Goal: Browse casually: Explore the website without a specific task or goal

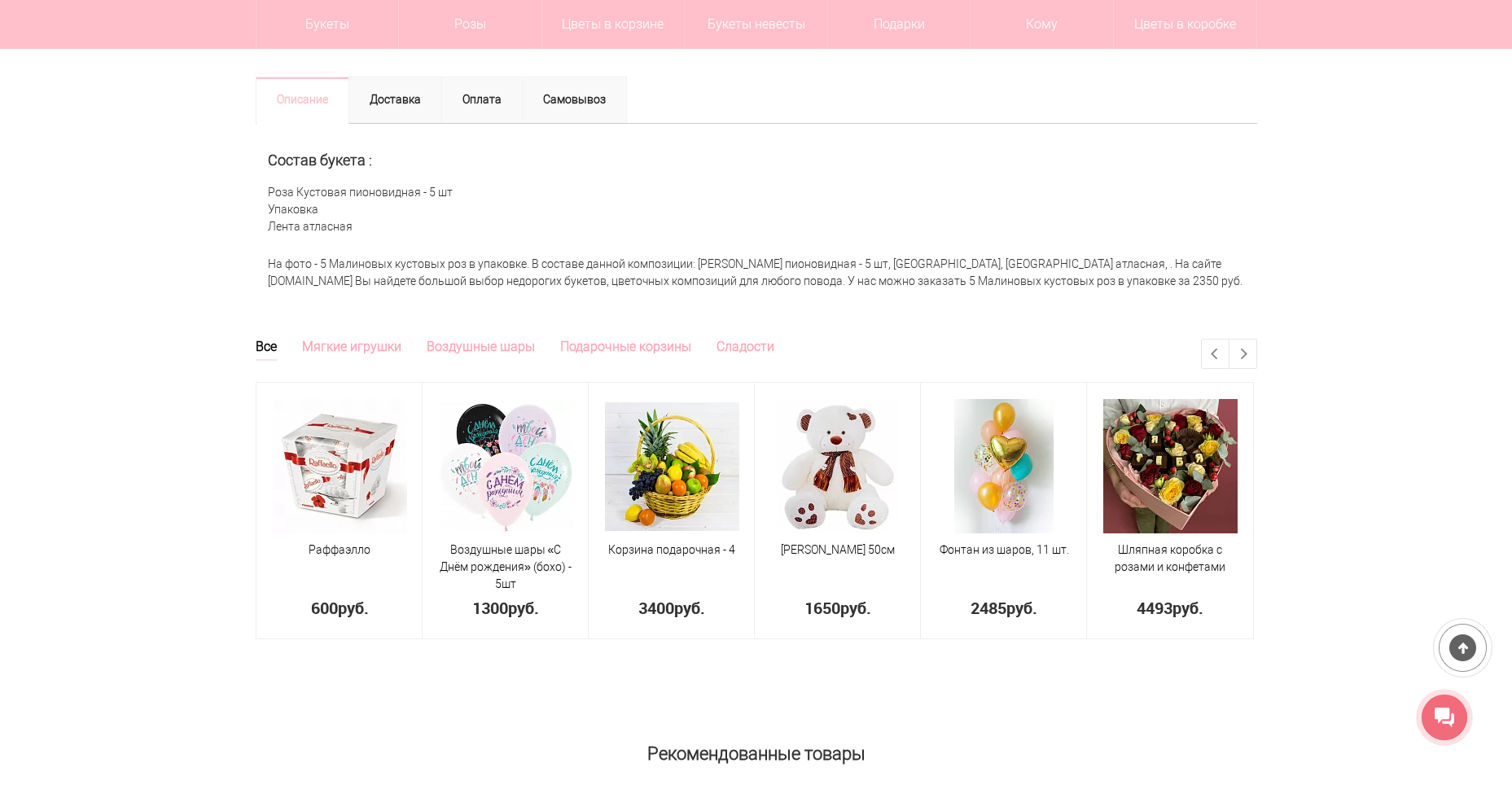
scroll to position [652, 0]
click at [1251, 353] on link "Next" at bounding box center [1243, 355] width 27 height 29
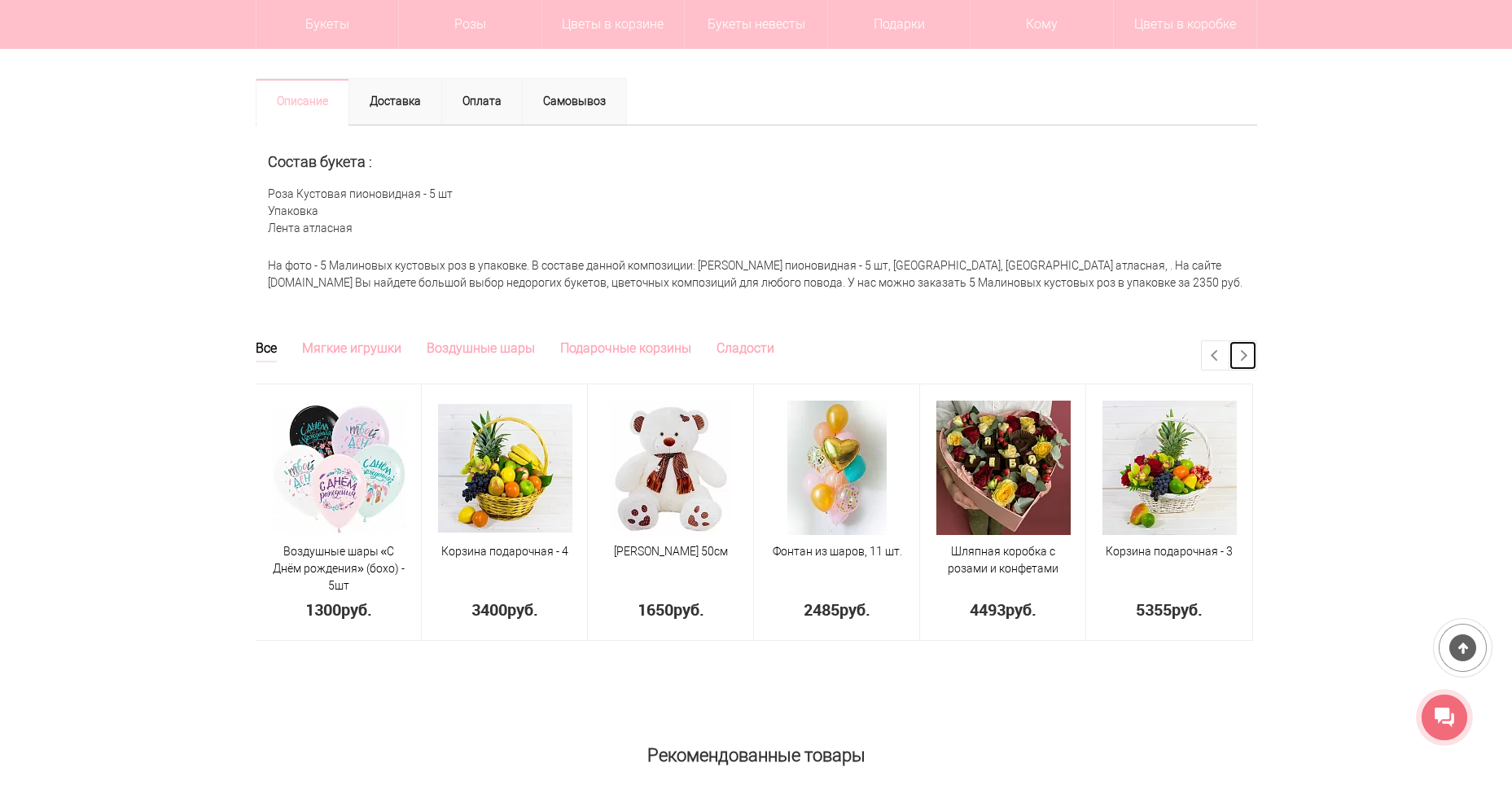
click at [1251, 353] on link "Next" at bounding box center [1243, 355] width 27 height 29
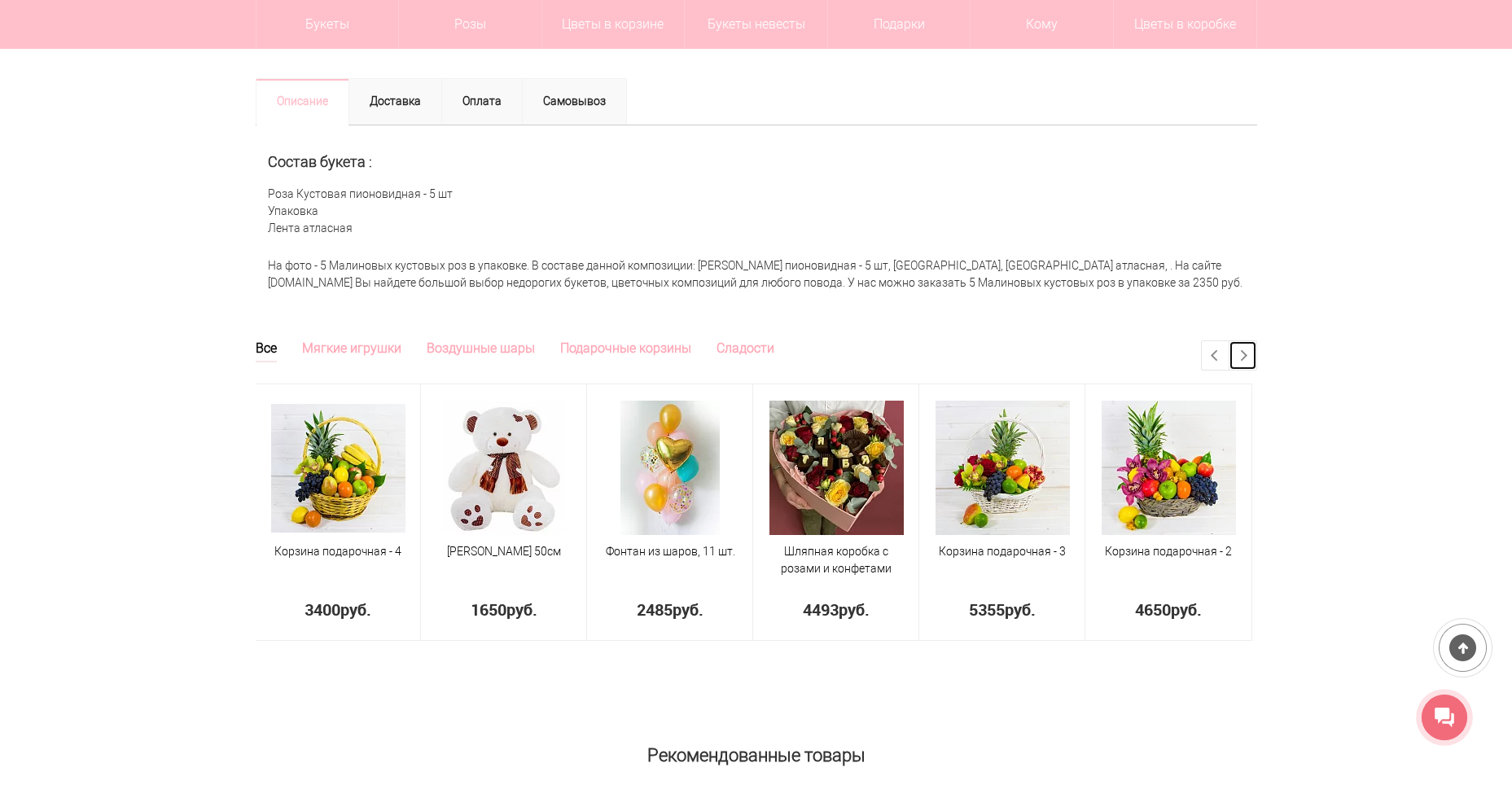
click at [1251, 353] on link "Next" at bounding box center [1243, 355] width 27 height 29
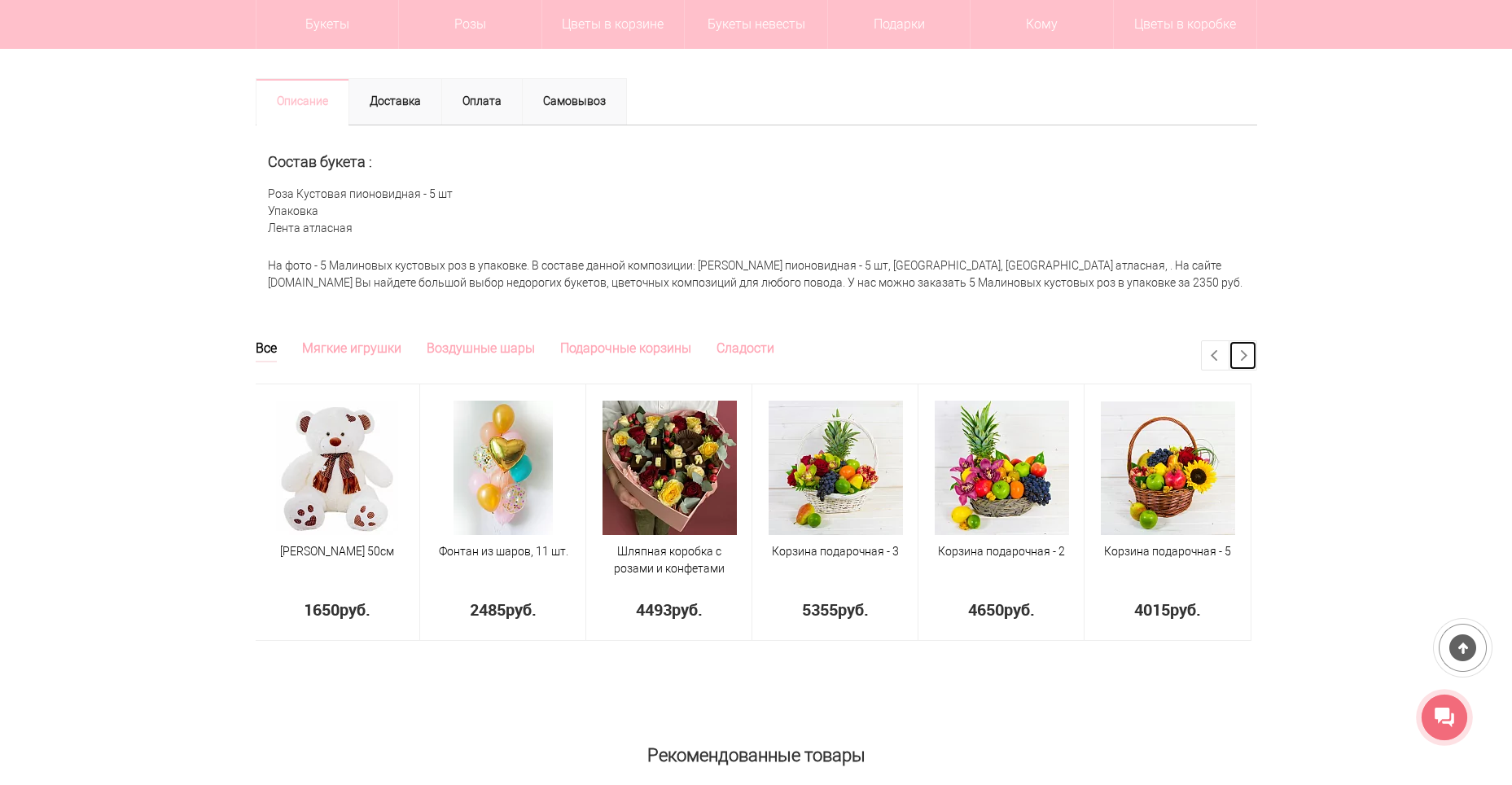
click at [1247, 354] on link "Next" at bounding box center [1243, 355] width 27 height 29
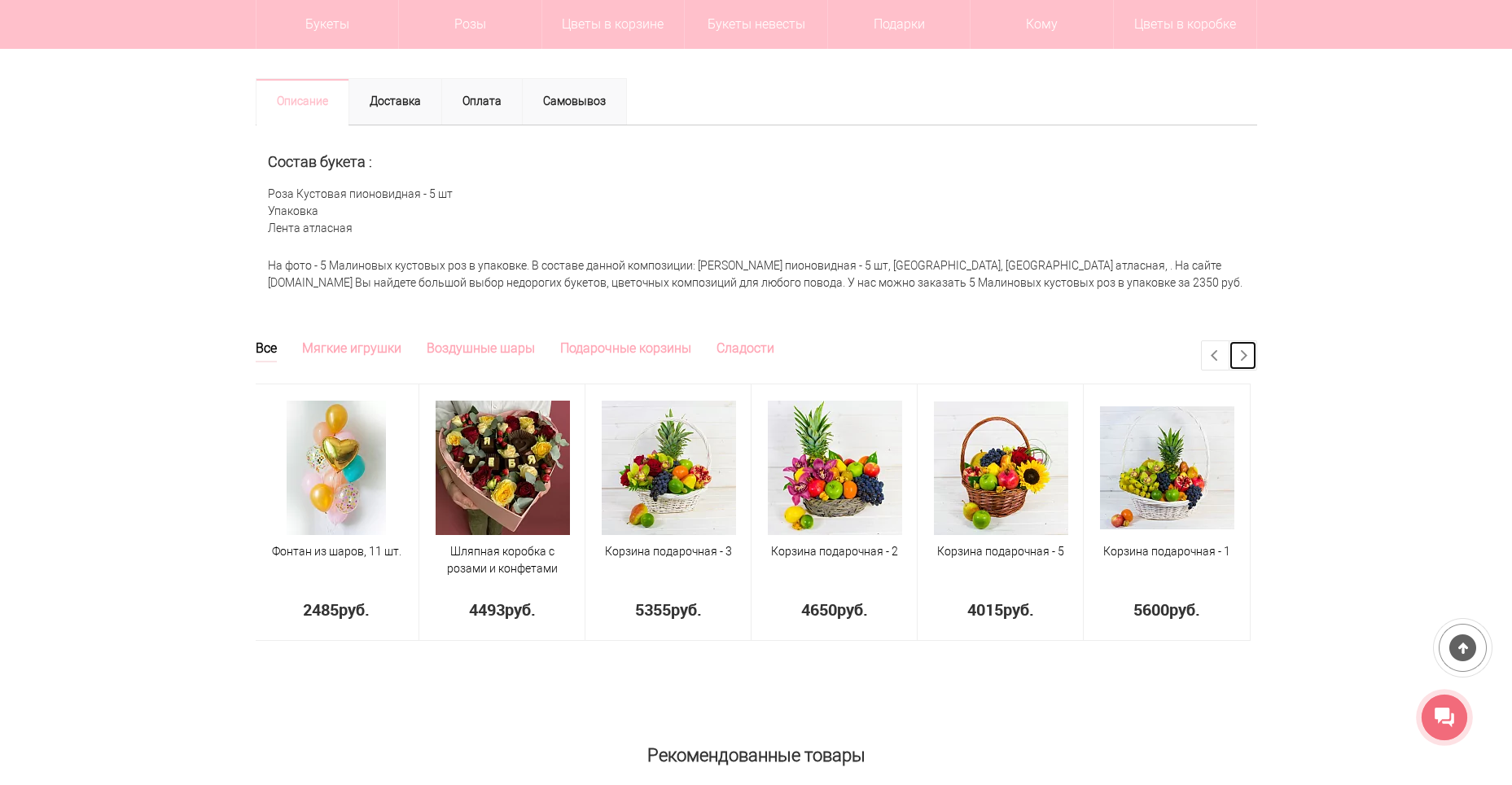
click at [1247, 354] on link "Next" at bounding box center [1243, 355] width 27 height 29
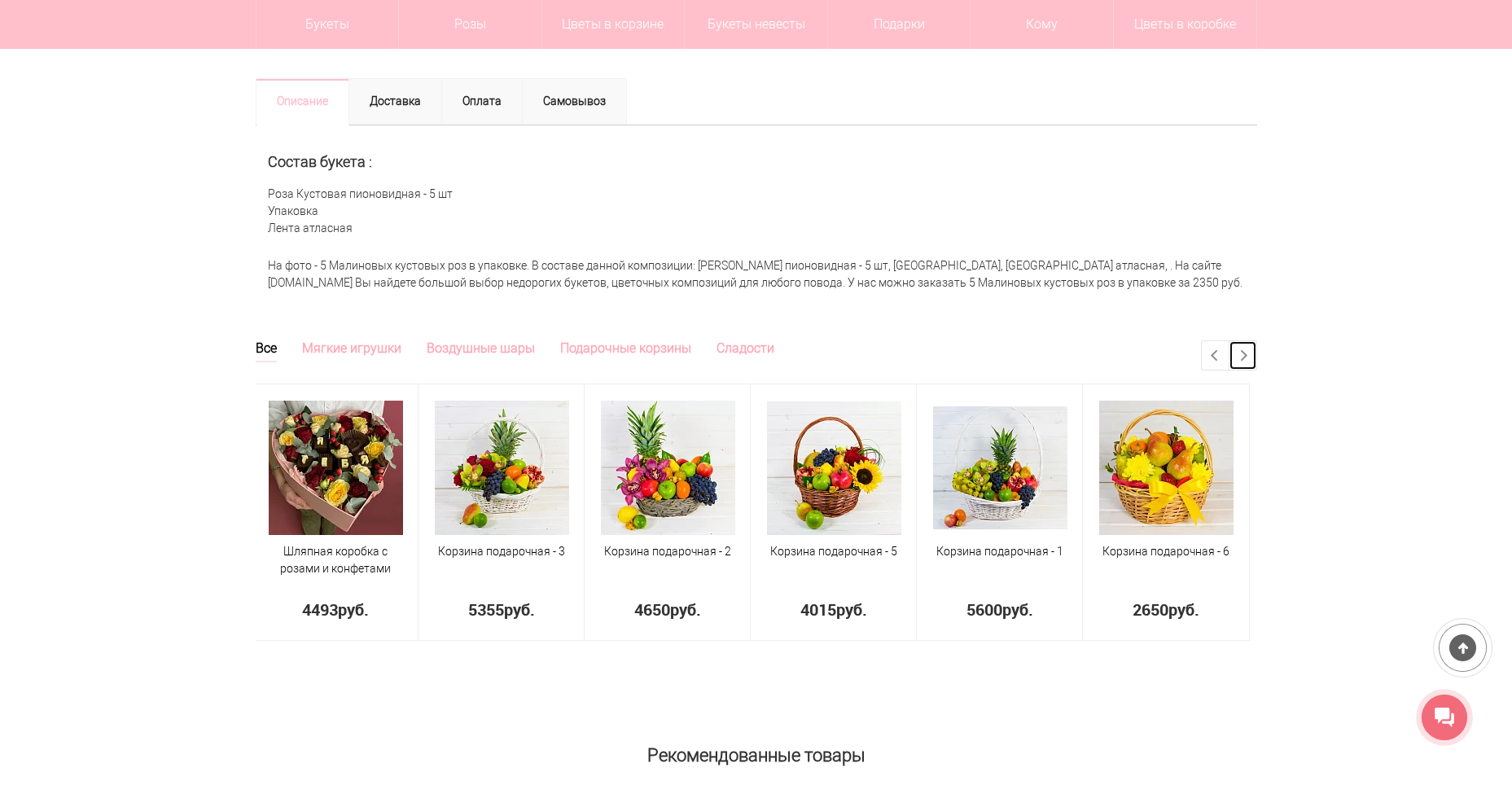
click at [1247, 354] on link "Next" at bounding box center [1243, 355] width 27 height 29
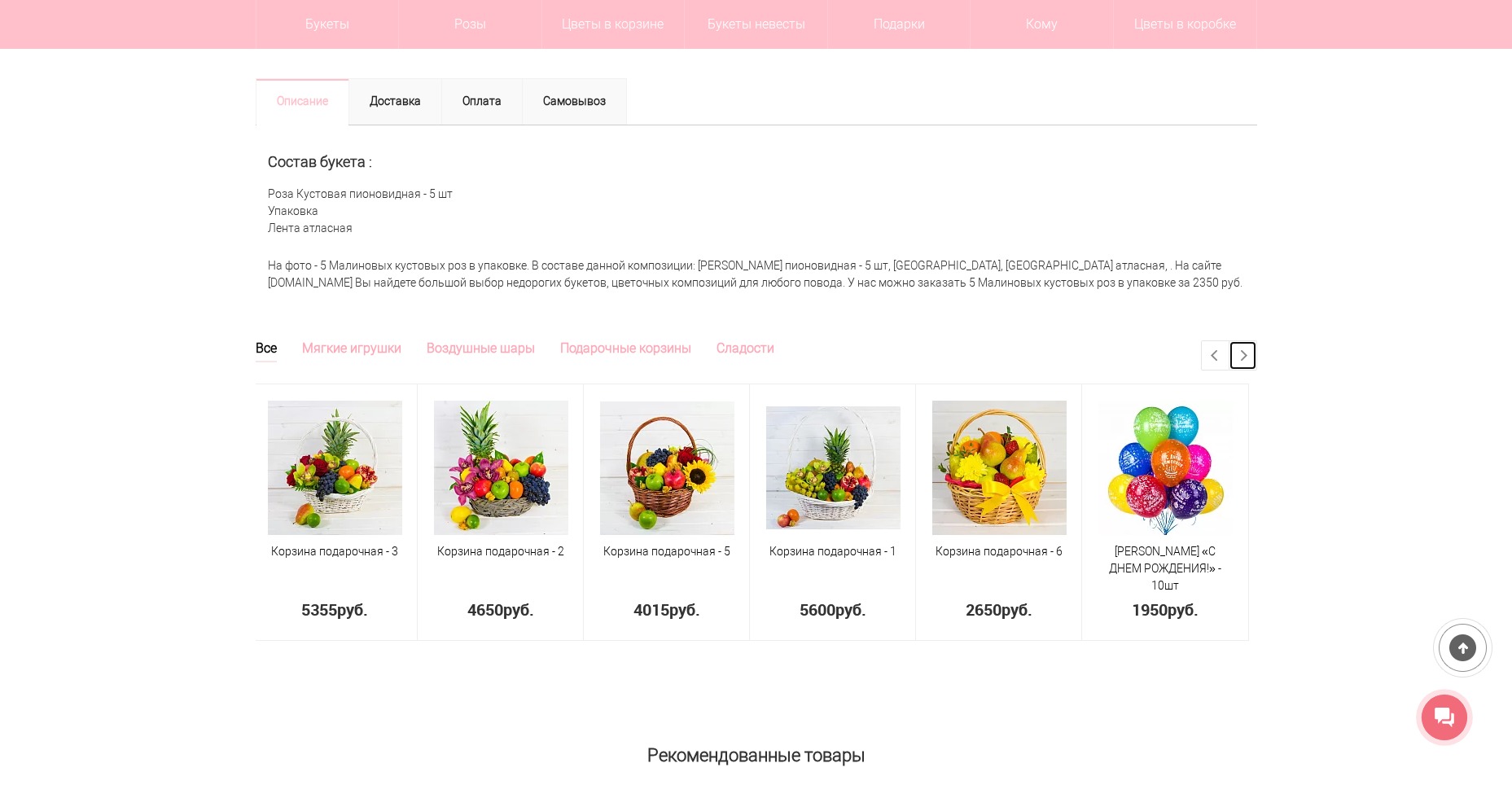
click at [1250, 353] on link "Next" at bounding box center [1243, 355] width 27 height 29
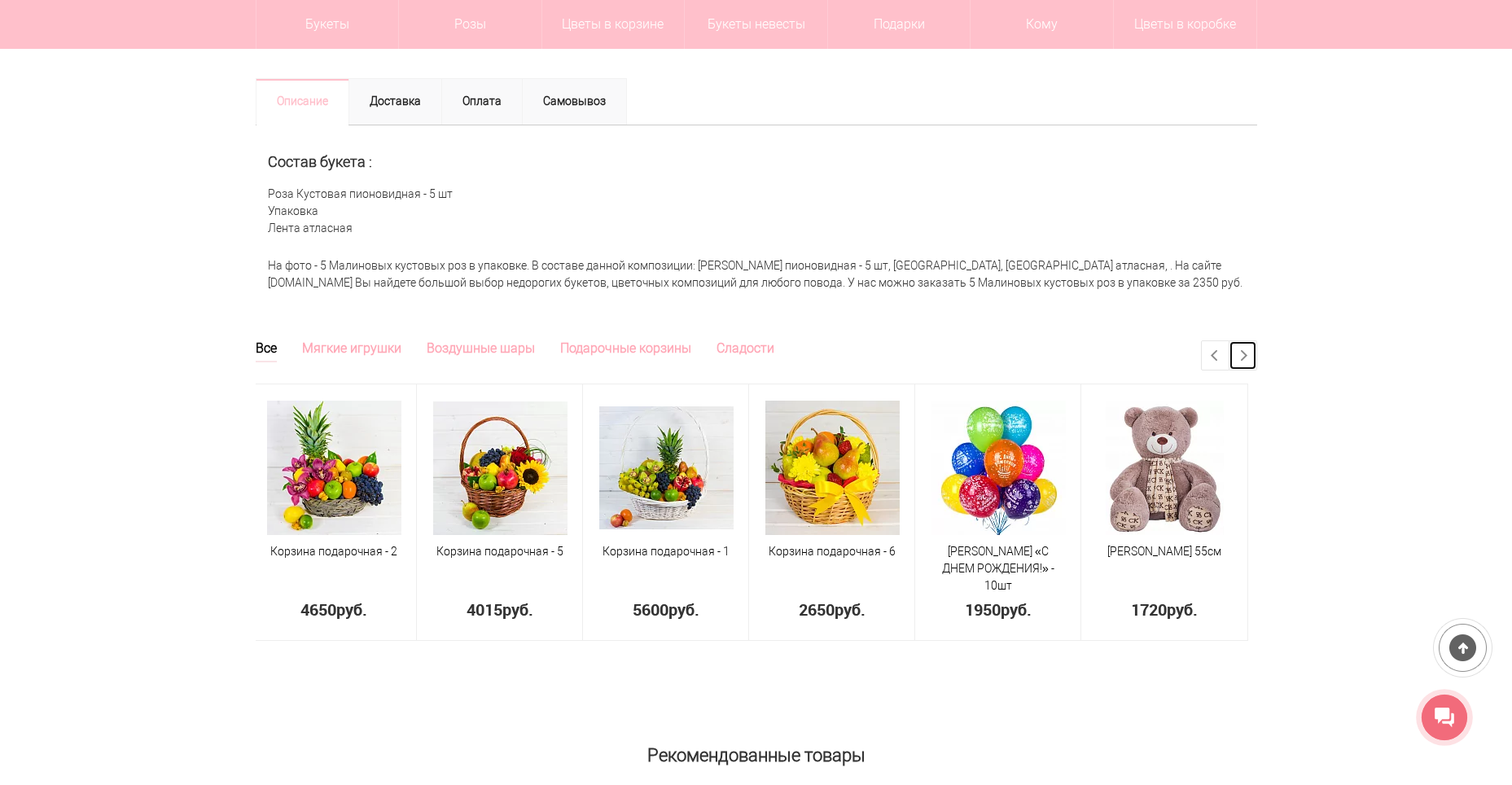
click at [1250, 353] on link "Next" at bounding box center [1243, 355] width 27 height 29
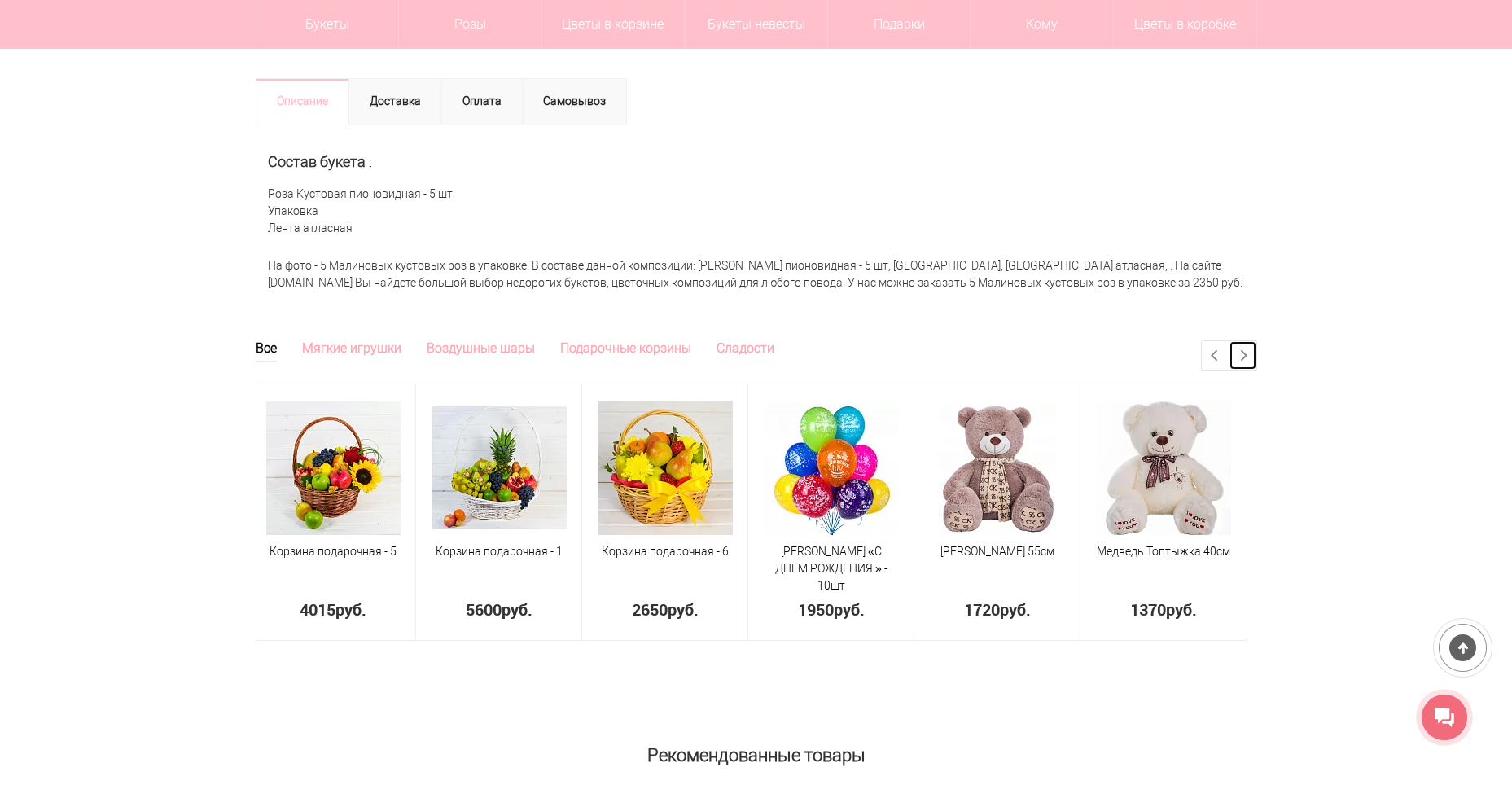
click at [1250, 353] on link "Next" at bounding box center [1243, 355] width 27 height 29
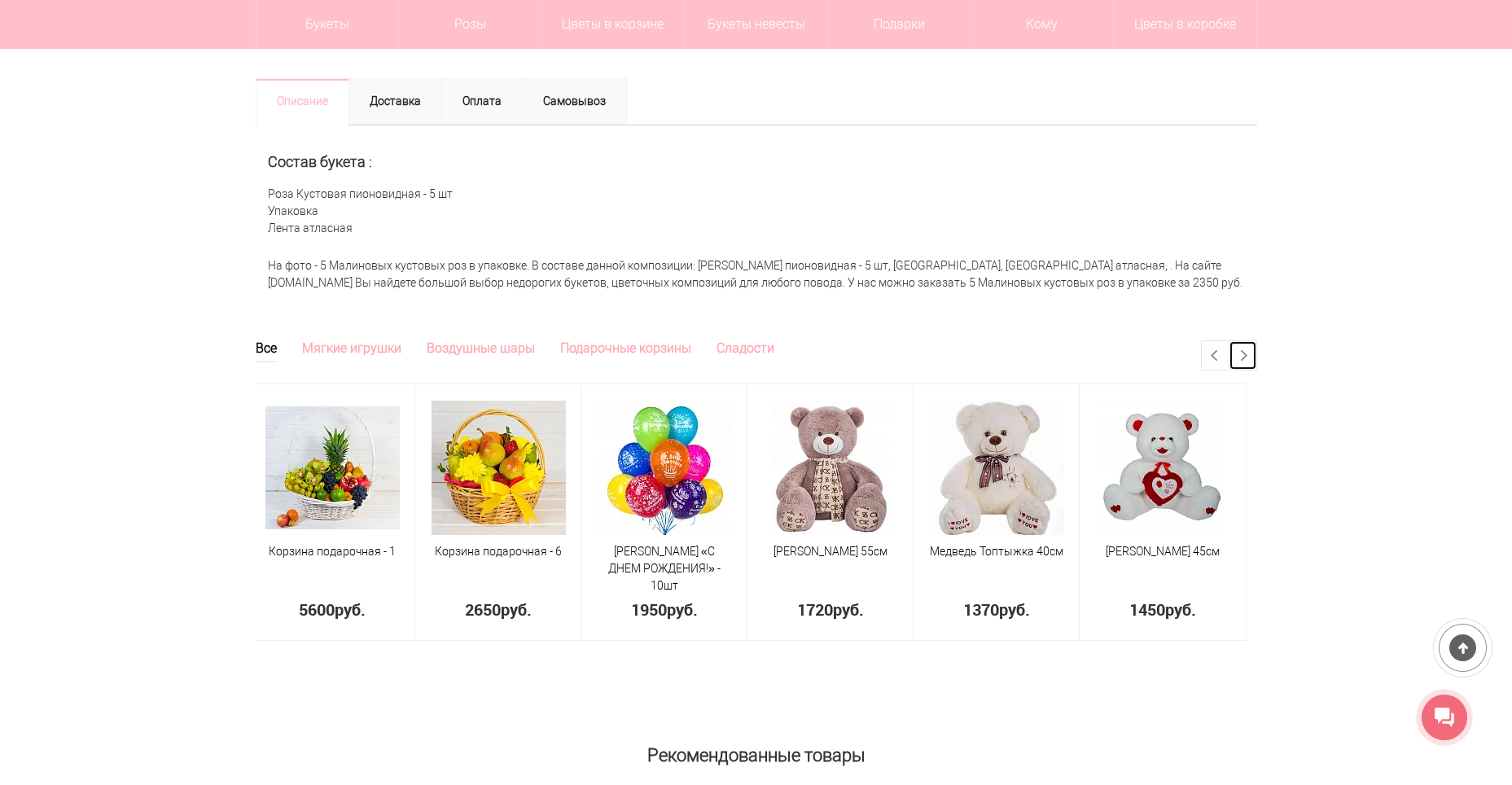
click at [1250, 353] on link "Next" at bounding box center [1243, 355] width 27 height 29
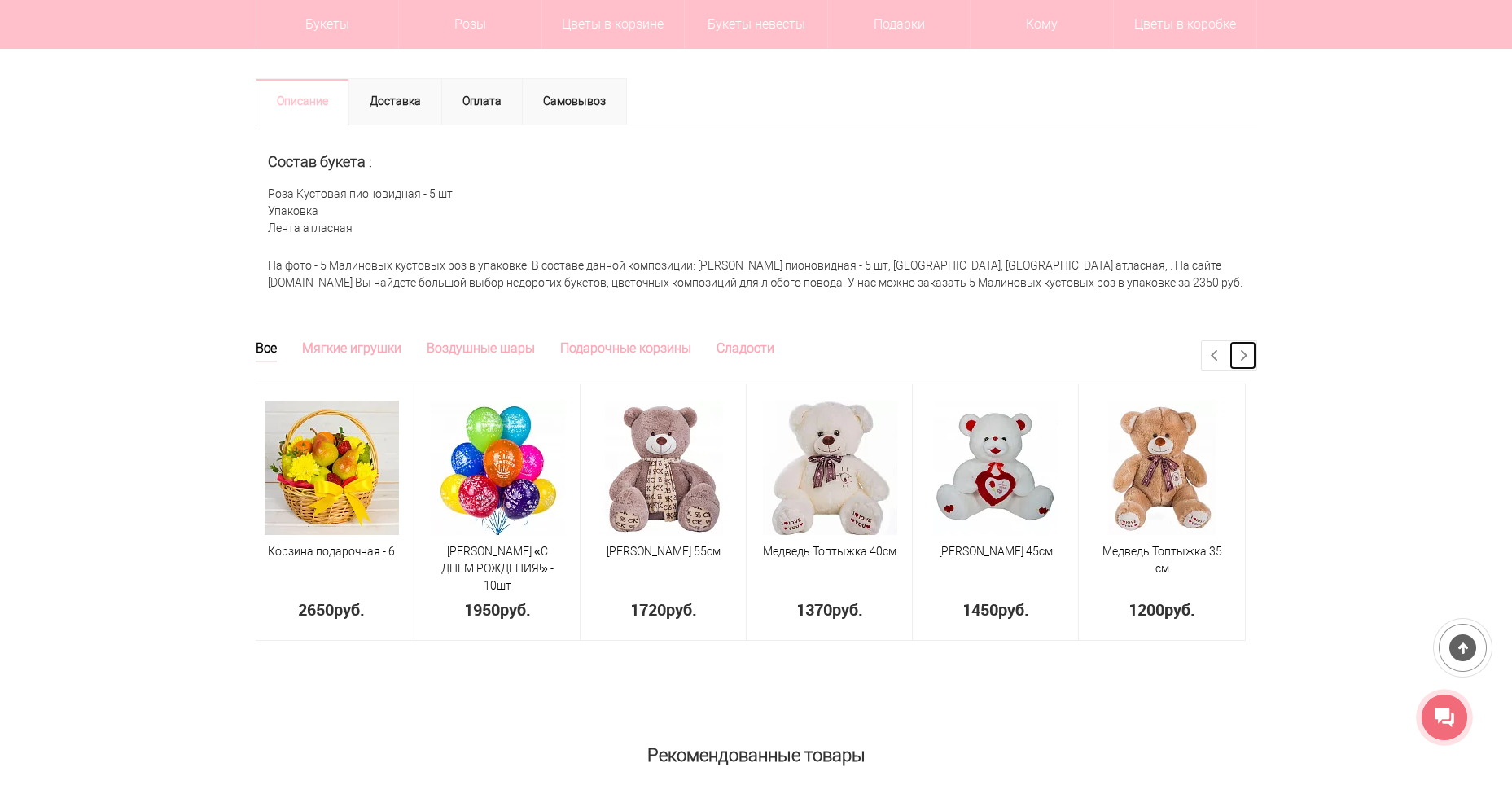
click at [1250, 353] on link "Next" at bounding box center [1243, 355] width 27 height 29
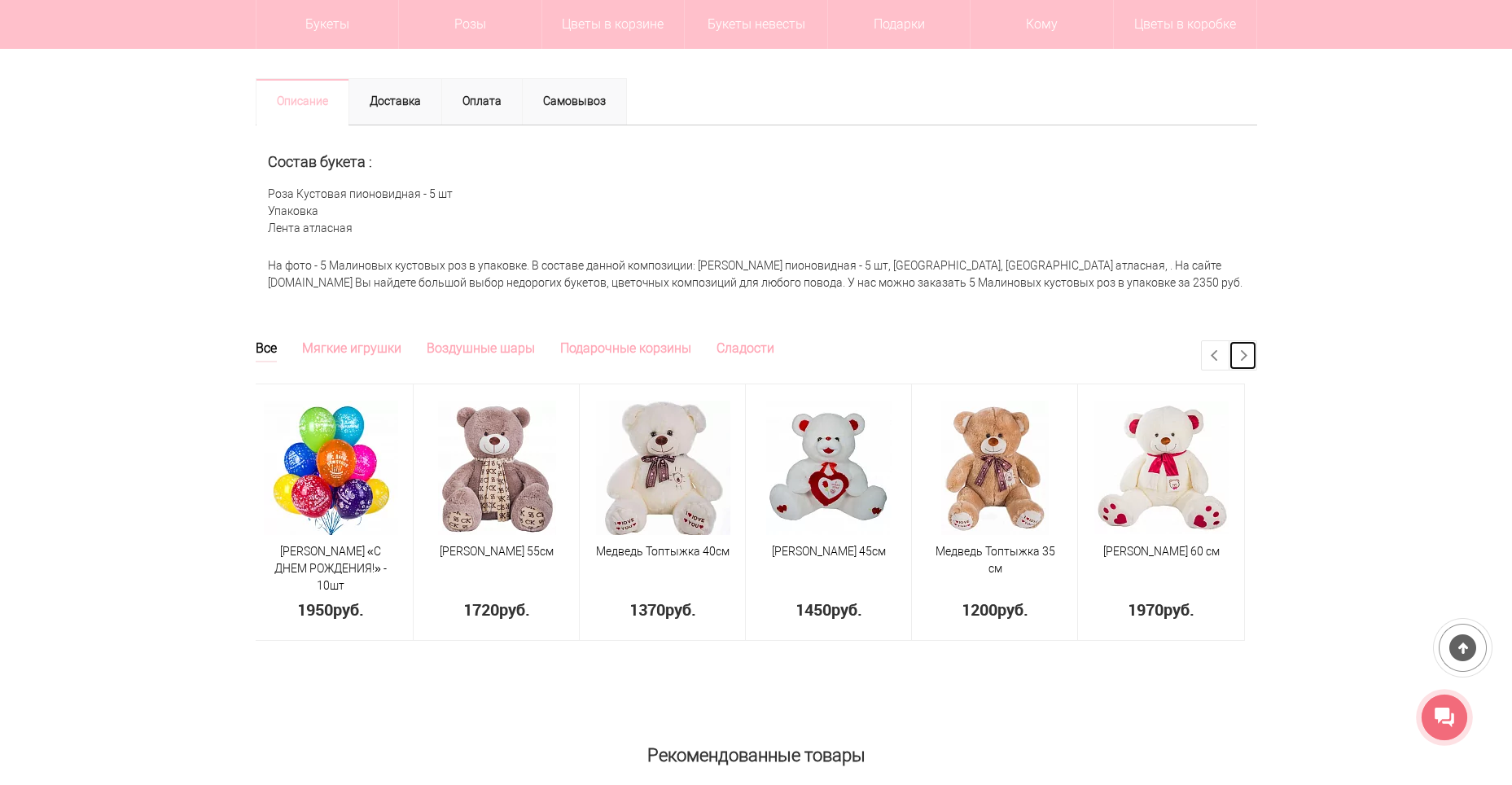
click at [1250, 353] on link "Next" at bounding box center [1243, 355] width 27 height 29
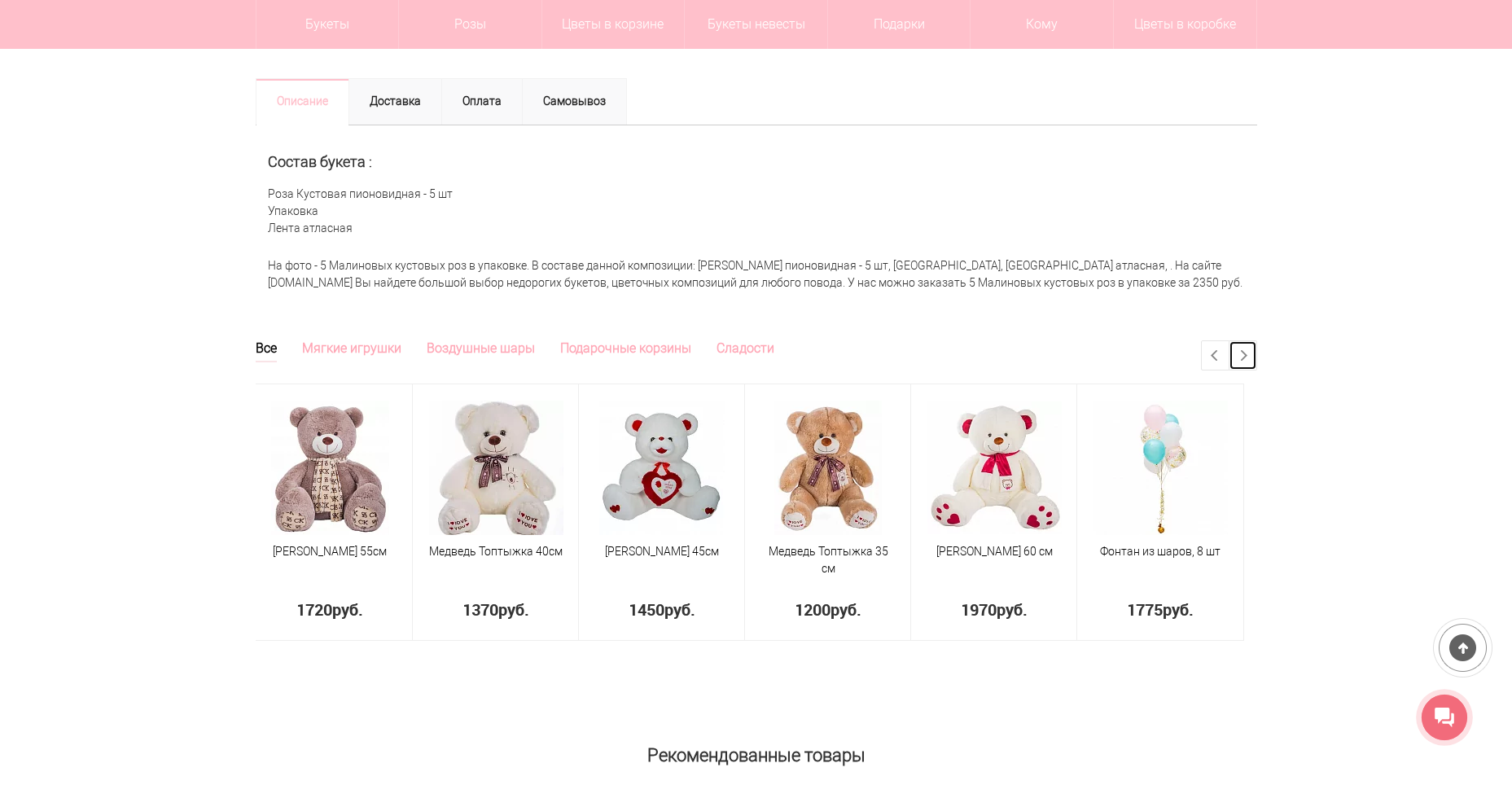
click at [1250, 353] on link "Next" at bounding box center [1243, 355] width 27 height 29
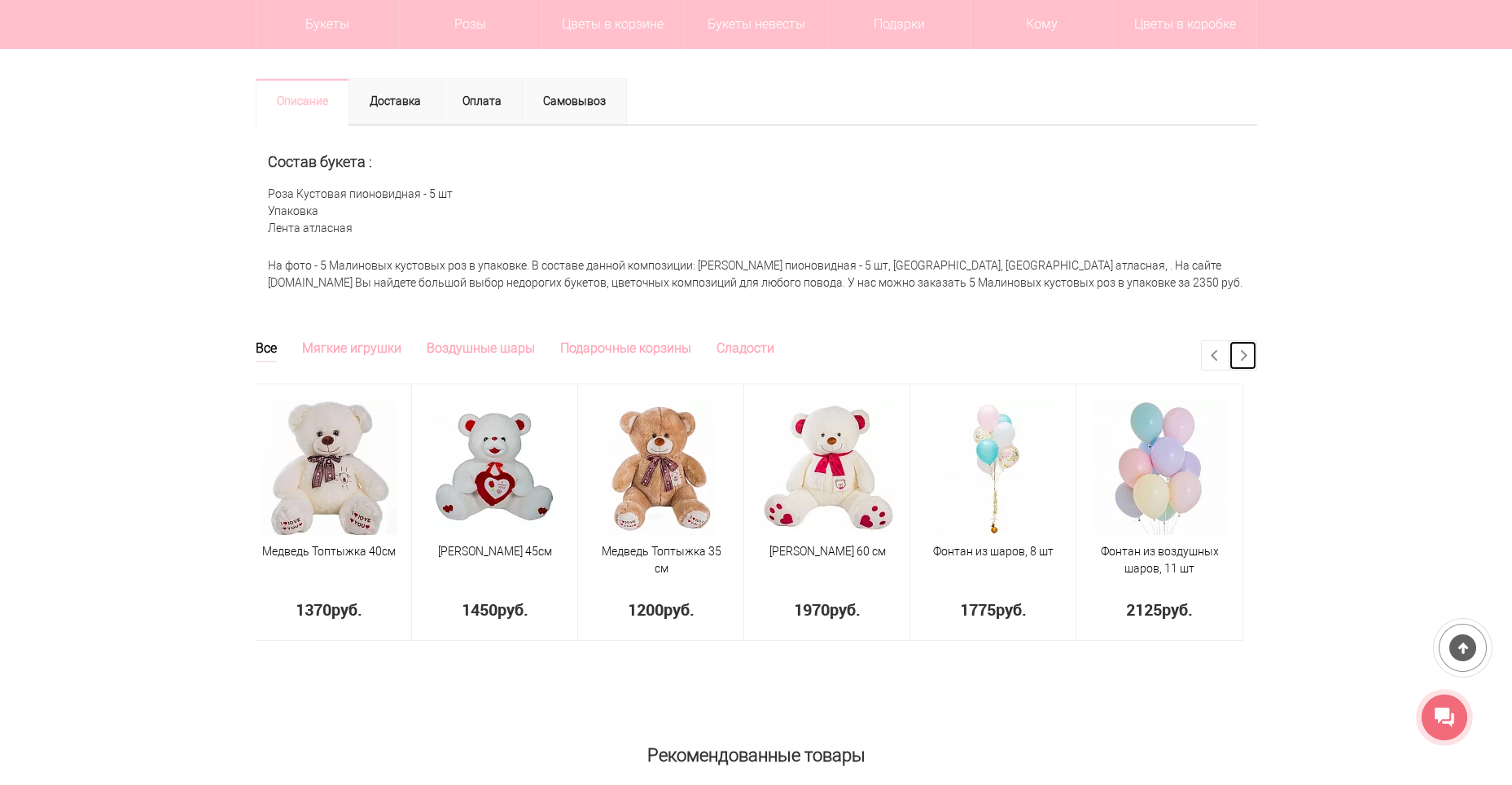
click at [1250, 353] on link "Next" at bounding box center [1243, 355] width 27 height 29
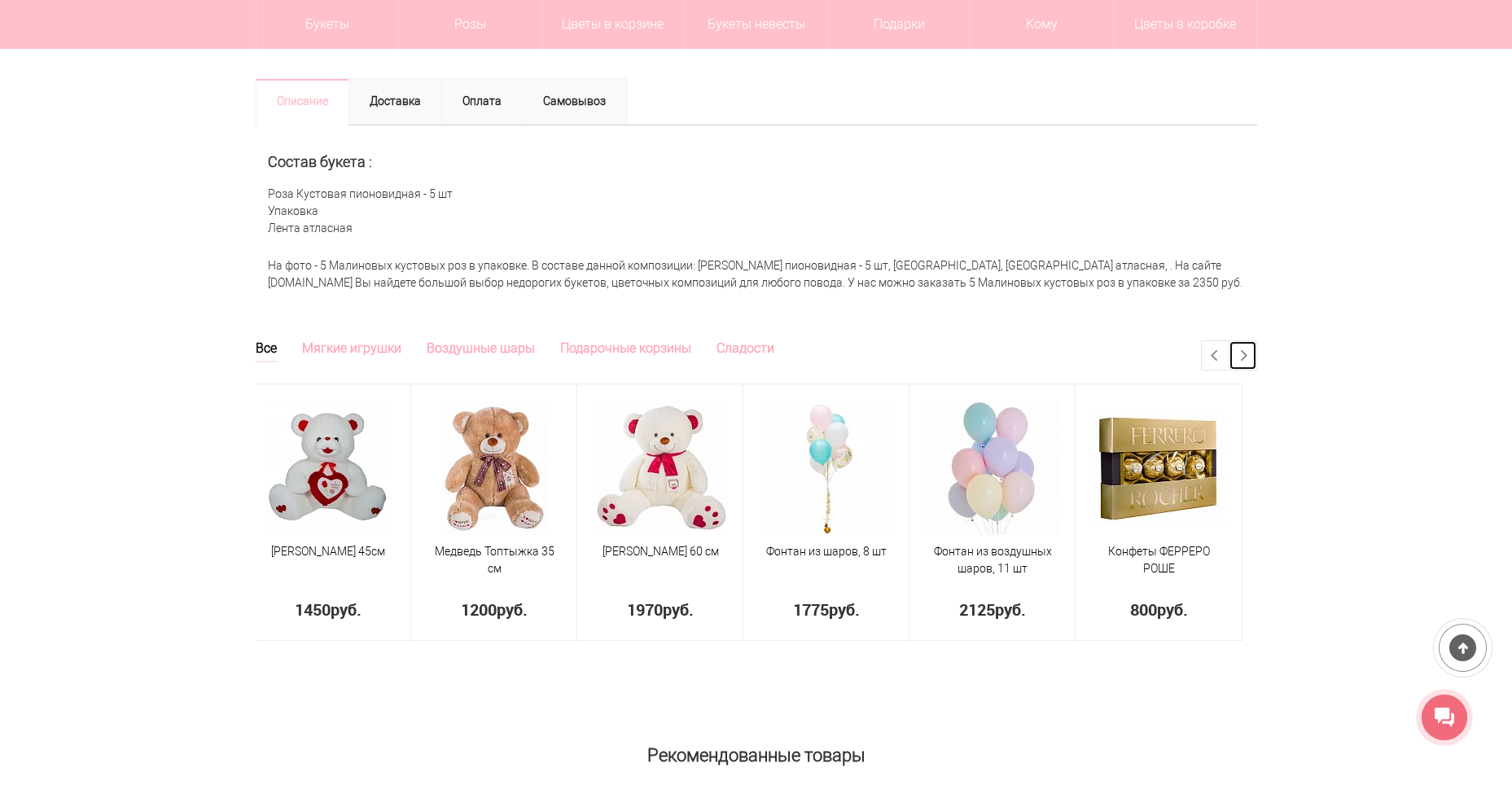
click at [1250, 353] on link "Next" at bounding box center [1243, 355] width 27 height 29
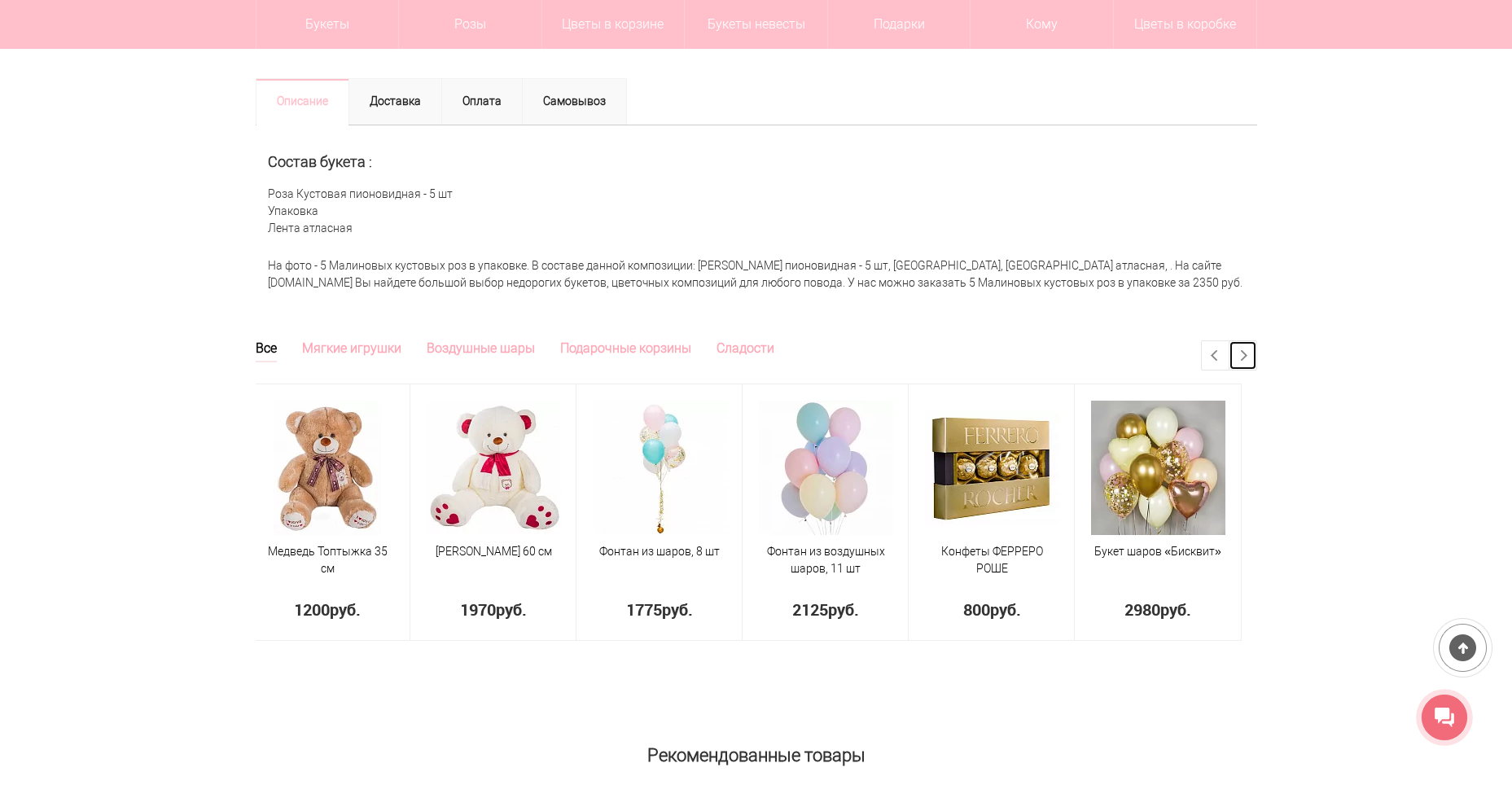
click at [1250, 353] on link "Next" at bounding box center [1243, 355] width 27 height 29
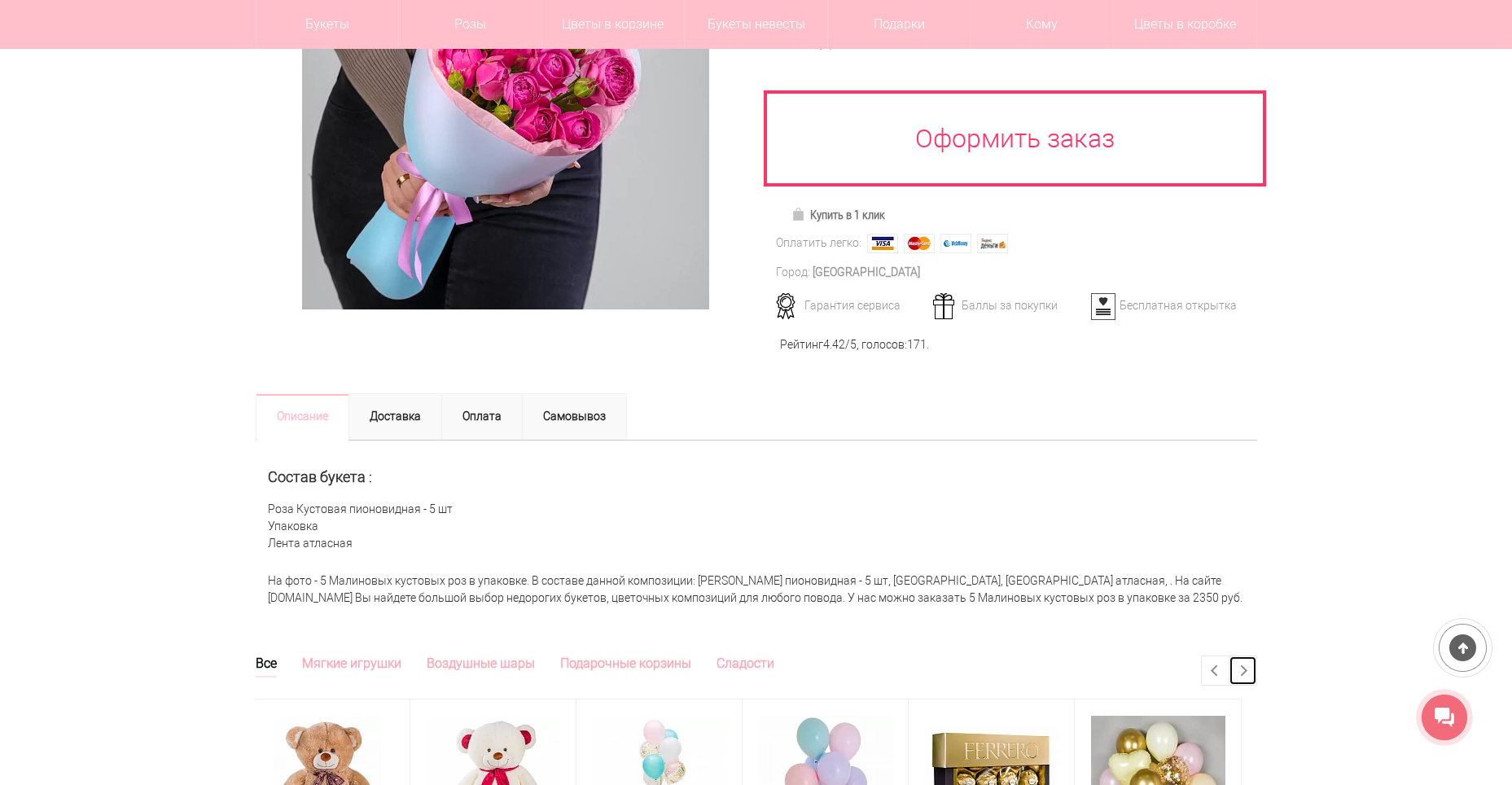
scroll to position [570, 0]
